Goal: Transaction & Acquisition: Purchase product/service

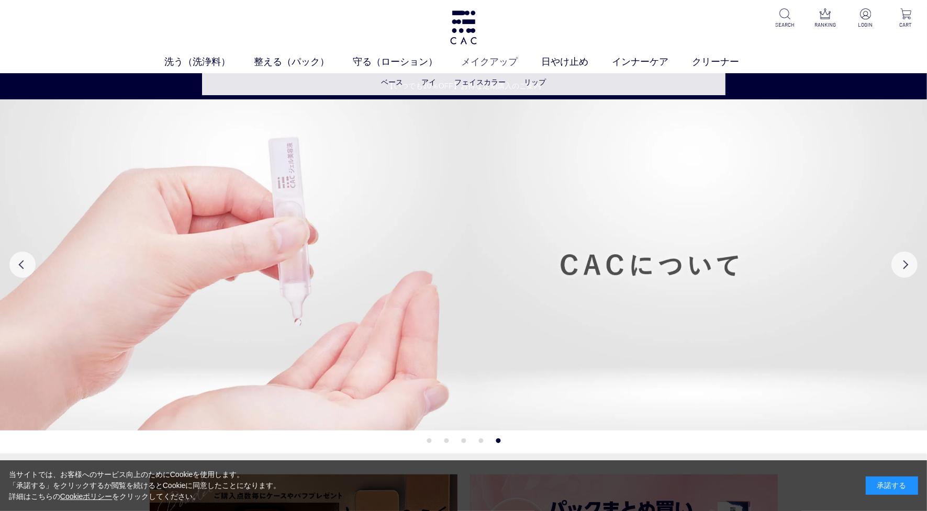
drag, startPoint x: 724, startPoint y: 253, endPoint x: 496, endPoint y: 68, distance: 293.1
click at [723, 254] on img at bounding box center [463, 264] width 927 height 331
click at [495, 64] on link "メイクアップ" at bounding box center [501, 62] width 80 height 14
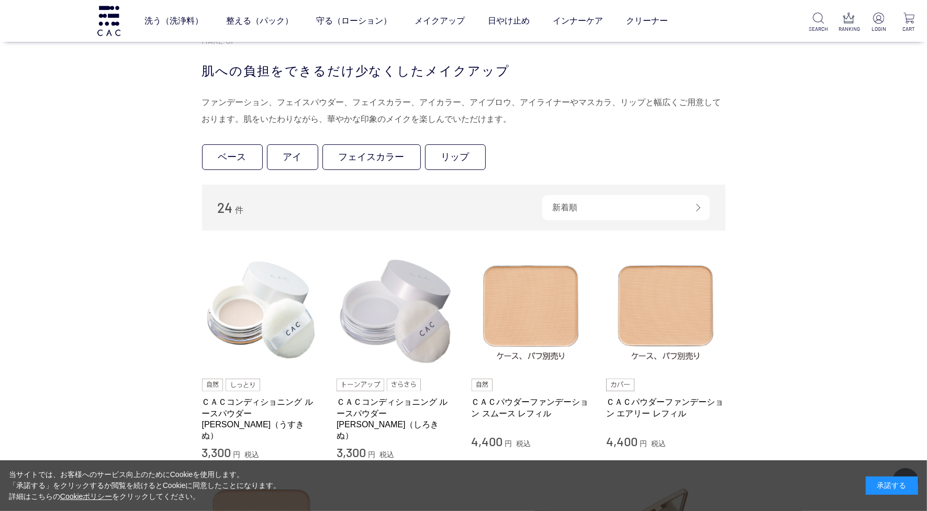
scroll to position [327, 0]
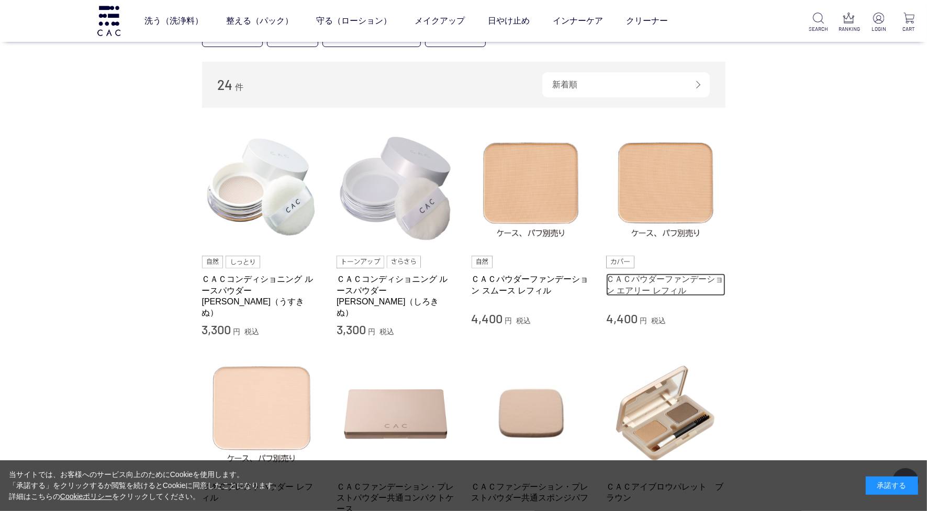
click at [619, 287] on link "ＣＡＣパウダーファンデーション エアリー レフィル" at bounding box center [665, 285] width 119 height 22
